Goal: Transaction & Acquisition: Purchase product/service

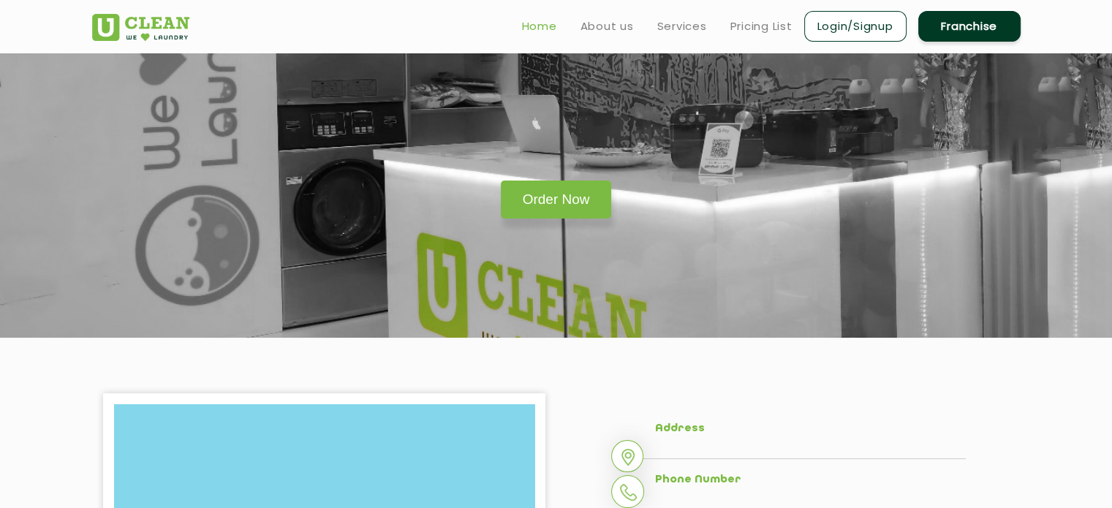
click at [529, 23] on link "Home" at bounding box center [539, 27] width 35 height 18
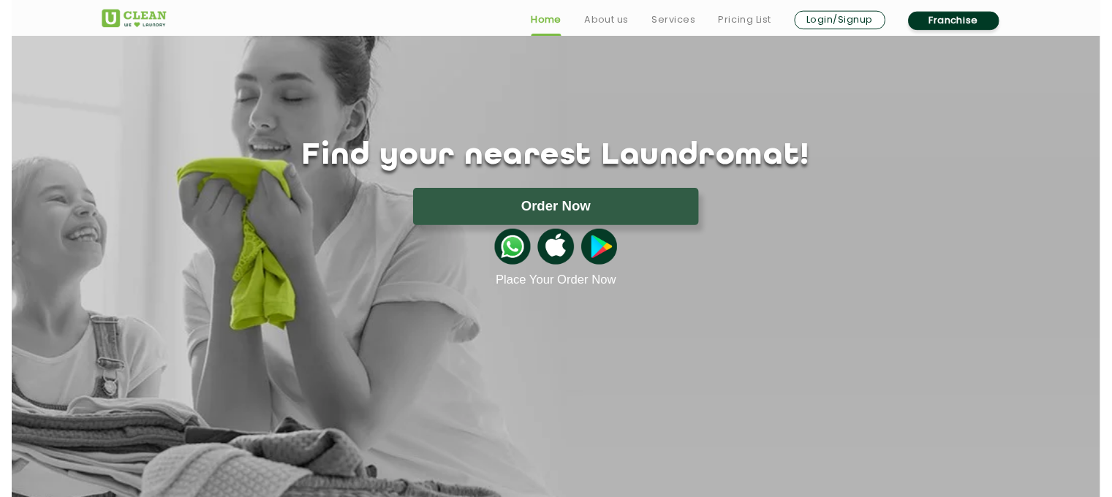
scroll to position [47, 0]
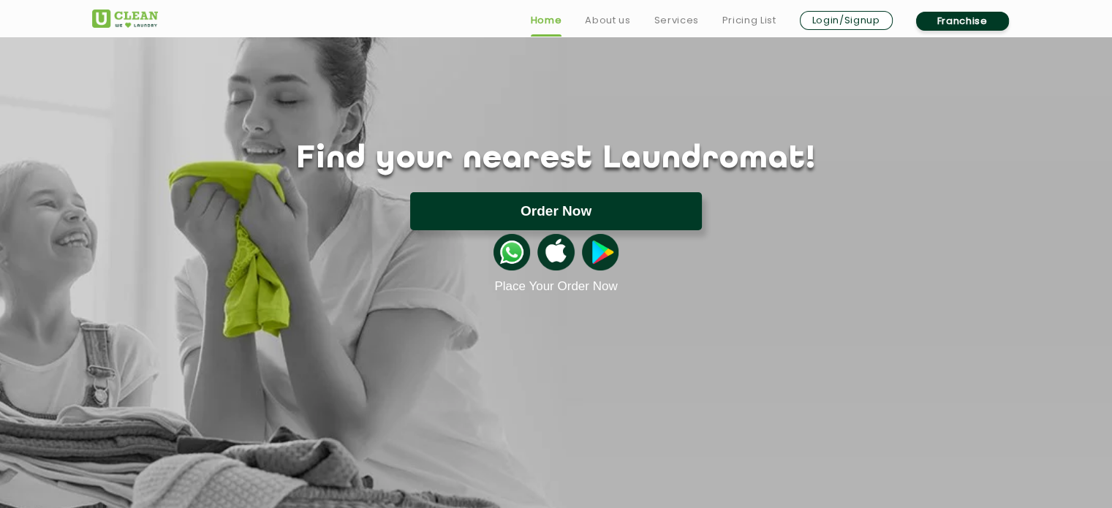
click at [509, 221] on button "Order Now" at bounding box center [556, 211] width 292 height 38
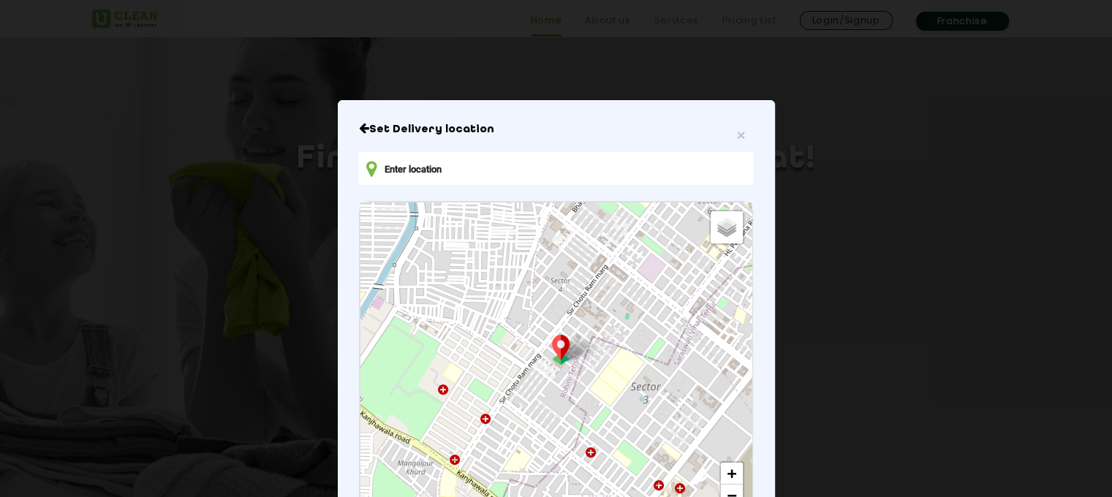
click at [523, 160] on input "text" at bounding box center [555, 168] width 393 height 33
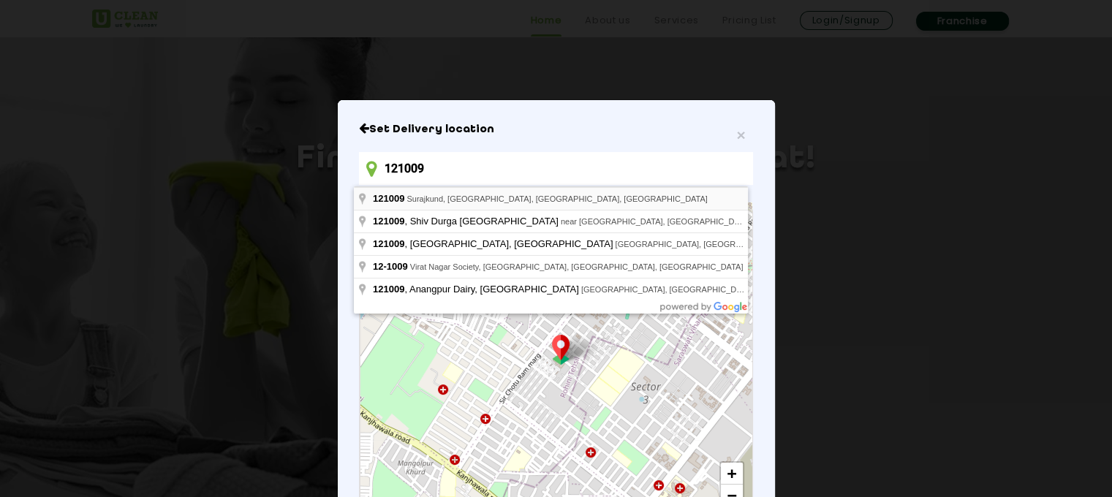
type input "Surajkund, [GEOGRAPHIC_DATA], [GEOGRAPHIC_DATA], [GEOGRAPHIC_DATA]"
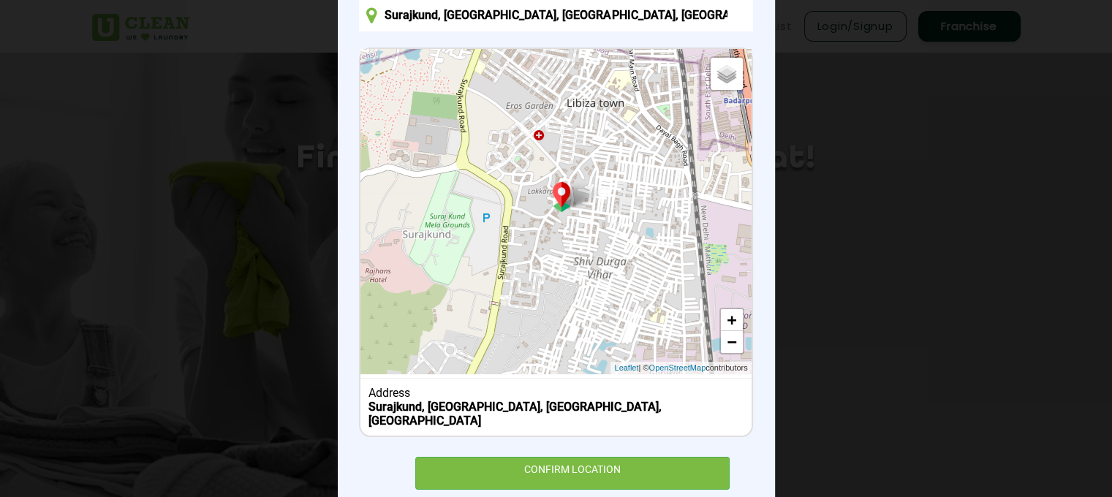
scroll to position [154, 0]
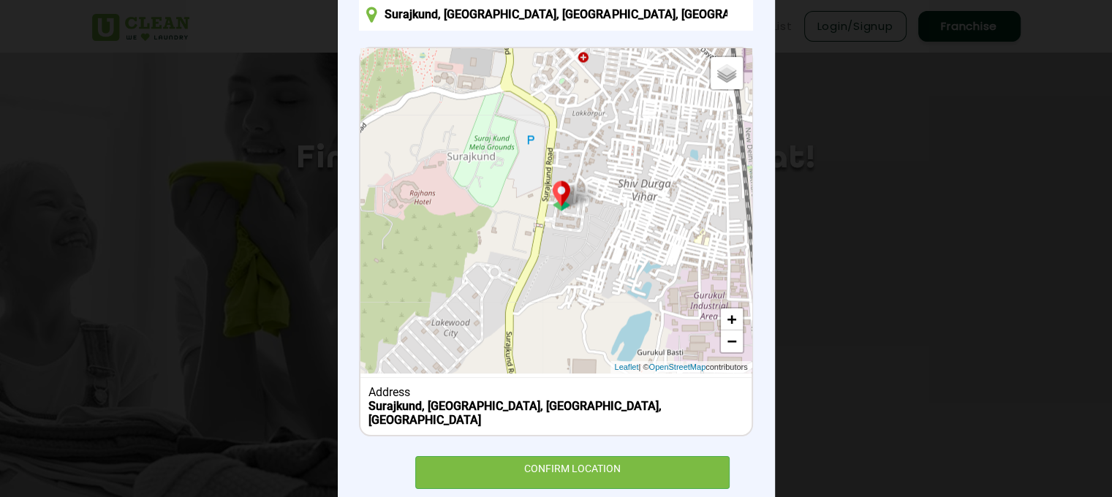
drag, startPoint x: 525, startPoint y: 252, endPoint x: 572, endPoint y: 173, distance: 92.8
click at [572, 173] on div "Default Satellite + − Leaflet | © OpenStreetMap contributors" at bounding box center [555, 210] width 390 height 325
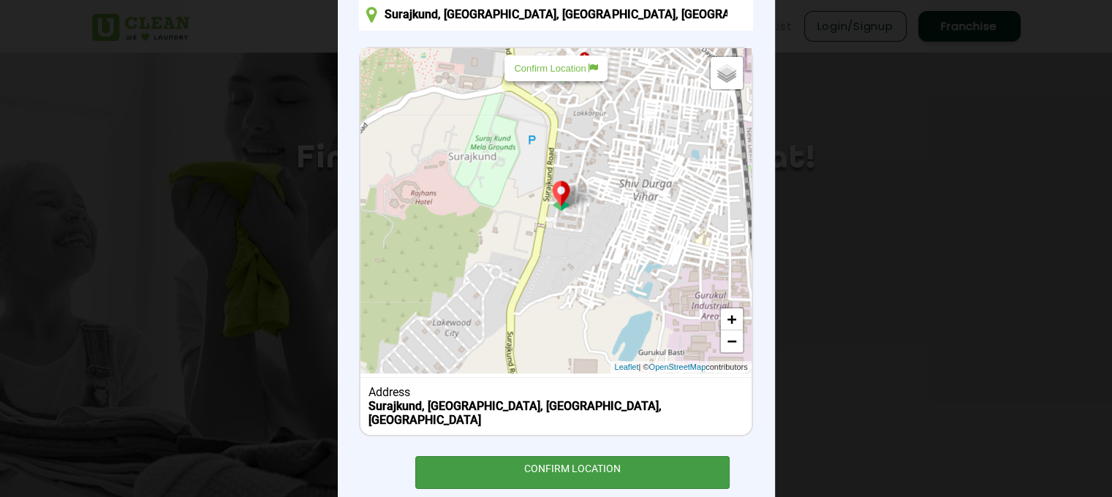
click at [569, 456] on div "CONFIRM LOCATION" at bounding box center [572, 472] width 315 height 33
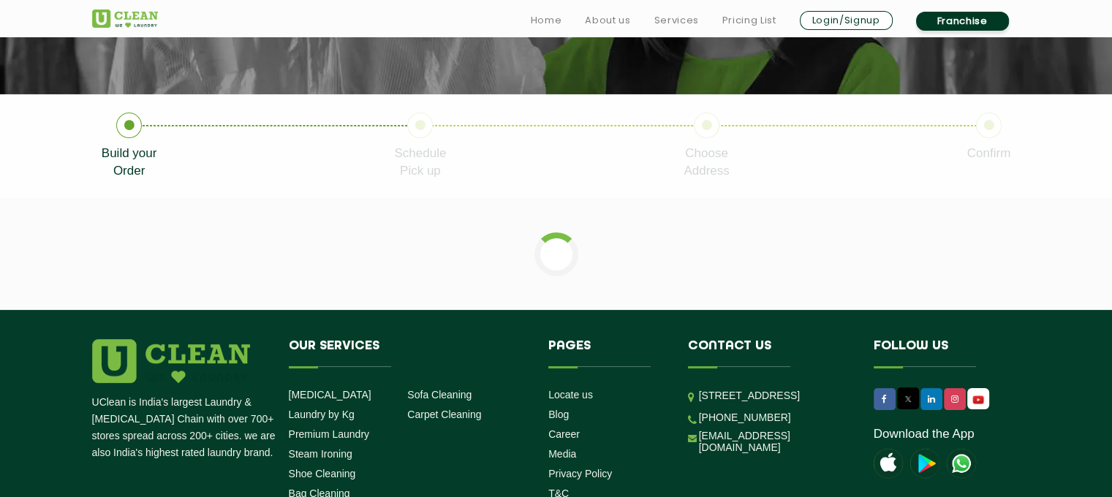
scroll to position [244, 0]
